Goal: Information Seeking & Learning: Learn about a topic

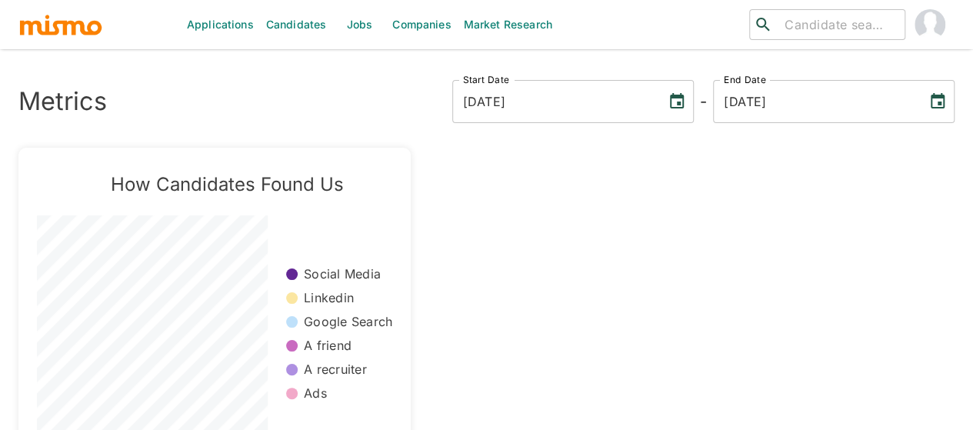
click at [356, 27] on link "Jobs" at bounding box center [359, 24] width 54 height 49
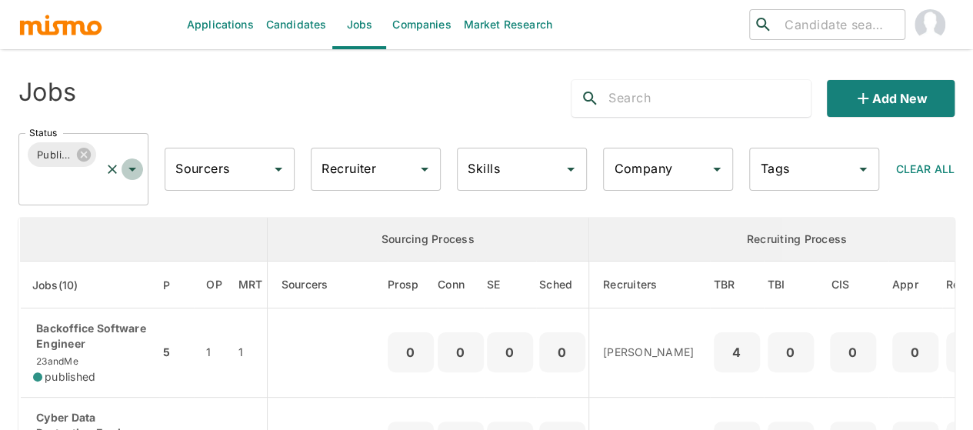
click at [133, 169] on icon "Open" at bounding box center [132, 170] width 8 height 4
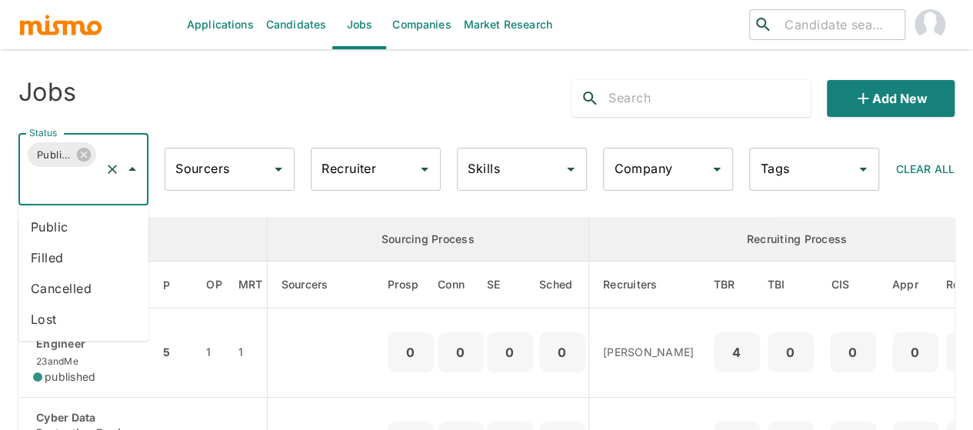
click at [68, 224] on li "Public" at bounding box center [83, 227] width 130 height 31
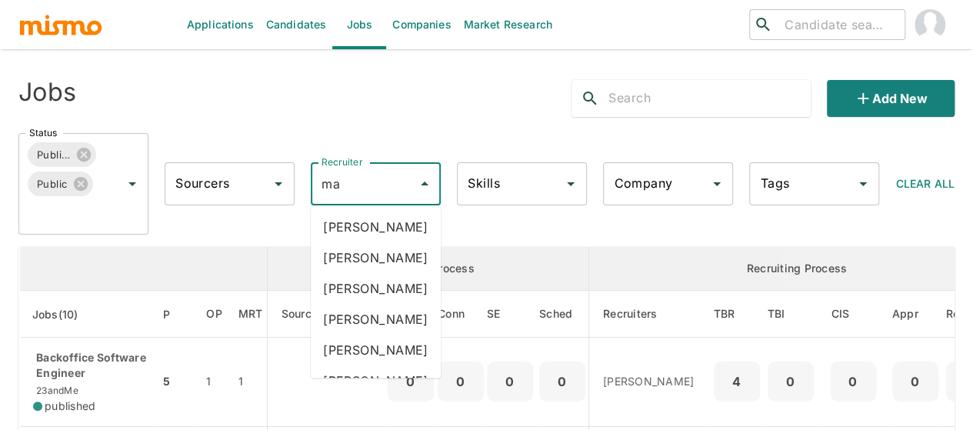
type input "mai"
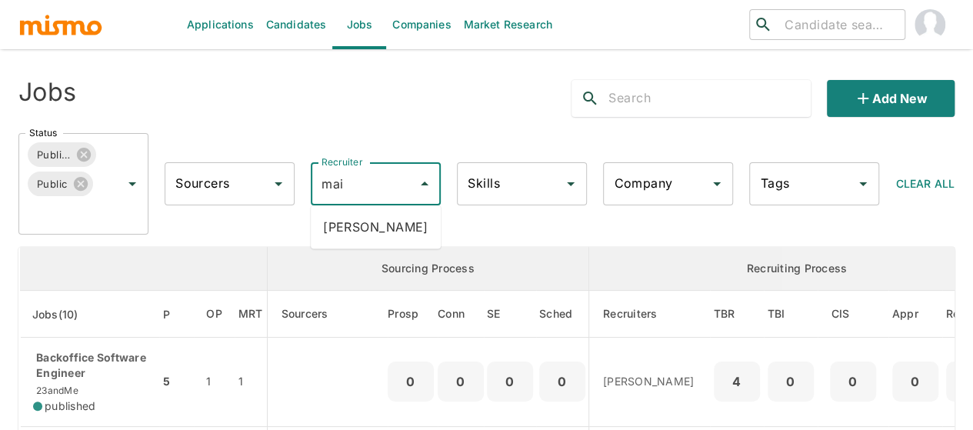
click at [388, 227] on li "[PERSON_NAME]" at bounding box center [376, 227] width 130 height 31
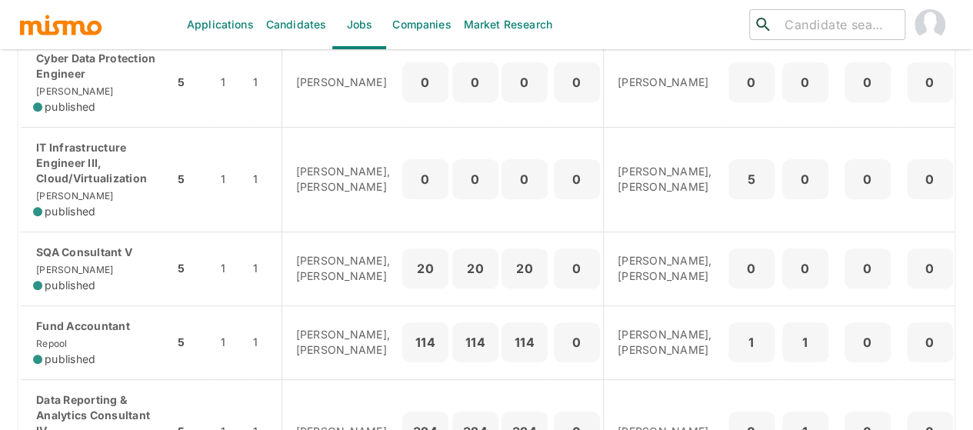
scroll to position [385, 0]
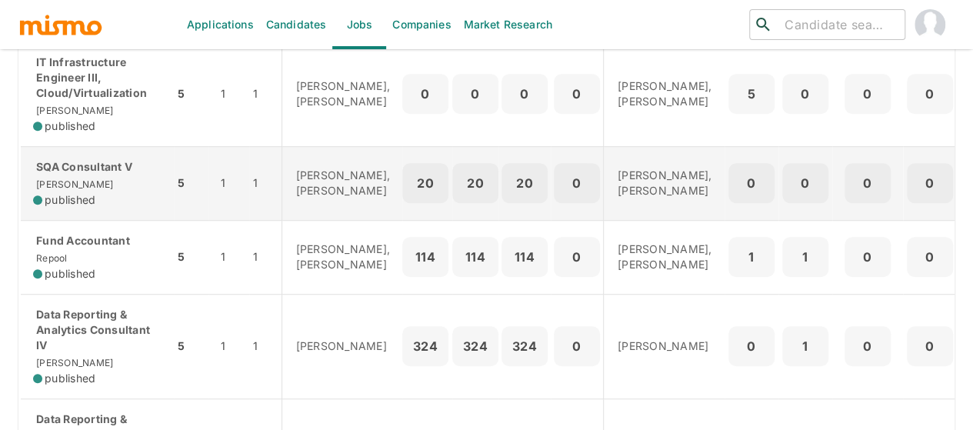
click at [83, 192] on div "SQA Consultant V [PERSON_NAME] published" at bounding box center [97, 183] width 128 height 48
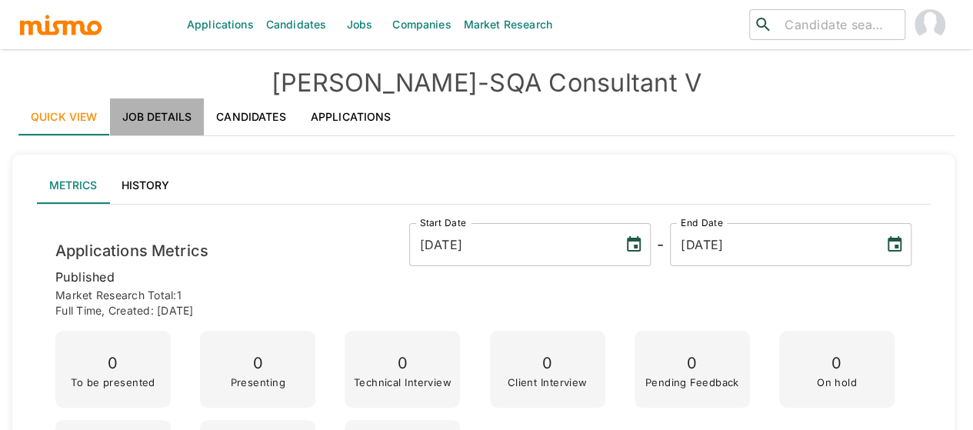
click at [155, 118] on link "Job Details" at bounding box center [157, 116] width 95 height 37
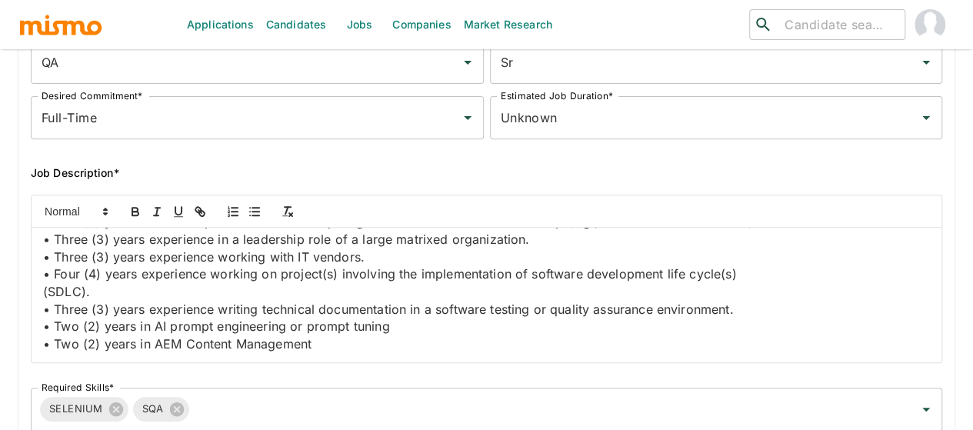
scroll to position [1308, 0]
drag, startPoint x: 235, startPoint y: 299, endPoint x: 417, endPoint y: 316, distance: 182.4
click at [424, 161] on p "• 5+ years experience in various testing strategies including Graphical User In…" at bounding box center [486, 143] width 887 height 35
copy p "testing strategies including Graphical User Interface ( GUI ), User Aceptance T…"
